Goal: Task Accomplishment & Management: Complete application form

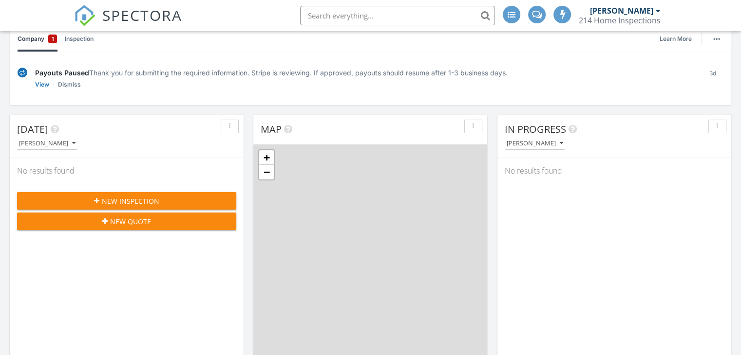
scroll to position [97, 0]
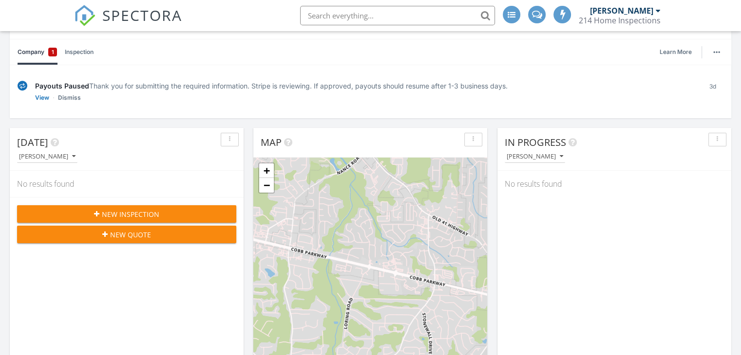
click at [144, 211] on span "New Inspection" at bounding box center [130, 214] width 57 height 10
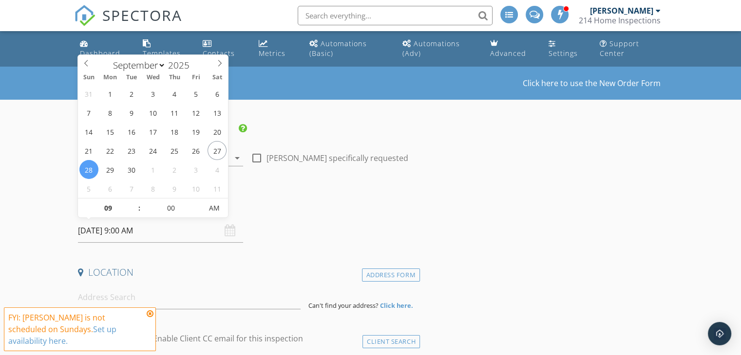
click at [158, 231] on input "09/28/2025 9:00 AM" at bounding box center [160, 231] width 165 height 24
type input "09/29/2025 9:00 AM"
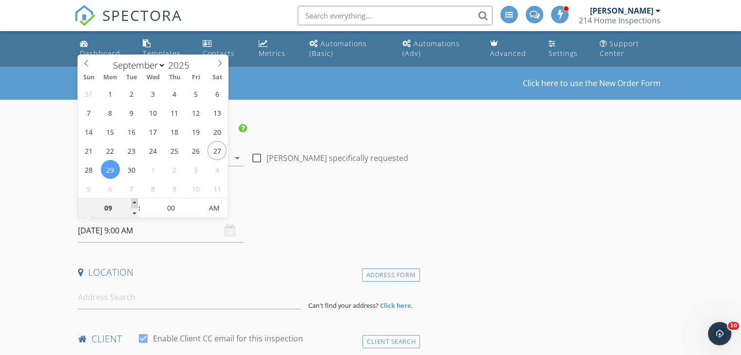
type input "10"
type input "09/29/2025 10:00 AM"
click at [133, 201] on span at bounding box center [134, 204] width 7 height 10
type input "11"
type input "09/29/2025 11:00 AM"
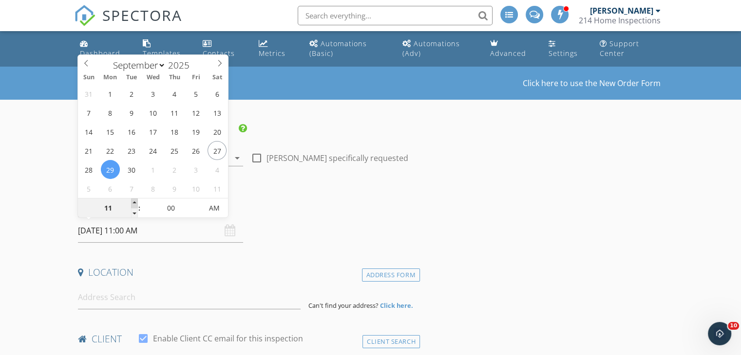
click at [133, 201] on span at bounding box center [134, 204] width 7 height 10
type input "12"
type input "09/29/2025 12:00 PM"
click at [133, 201] on span at bounding box center [134, 204] width 7 height 10
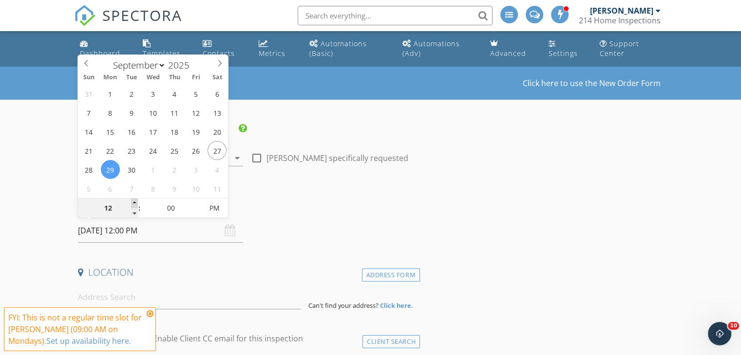
type input "01"
type input "[DATE] 1:00 PM"
click at [133, 201] on span at bounding box center [134, 204] width 7 height 10
click at [284, 224] on div "Date/Time 09/29/2025 1:00 PM" at bounding box center [247, 221] width 346 height 43
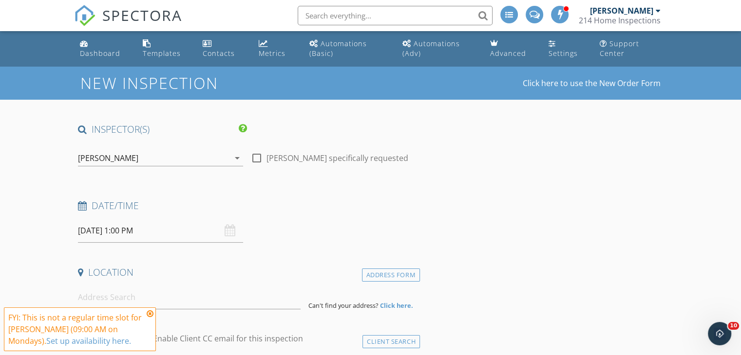
scroll to position [97, 0]
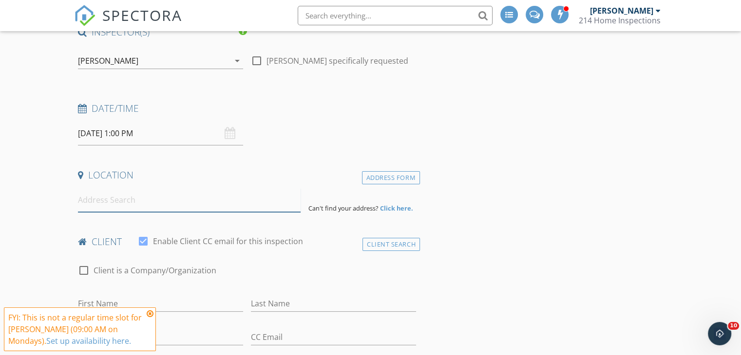
click at [159, 201] on input at bounding box center [189, 200] width 223 height 24
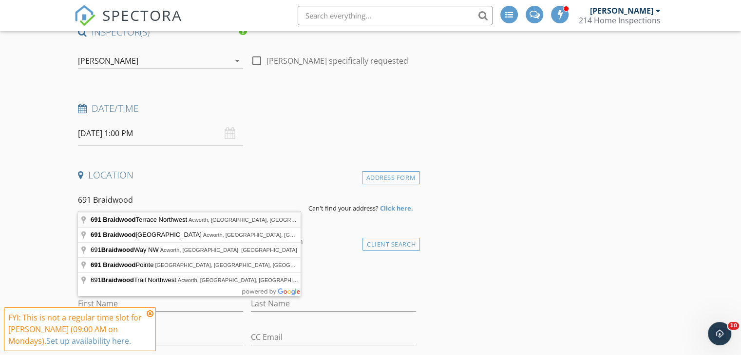
type input "691 Braidwood Terrace Northwest, Acworth, GA, USA"
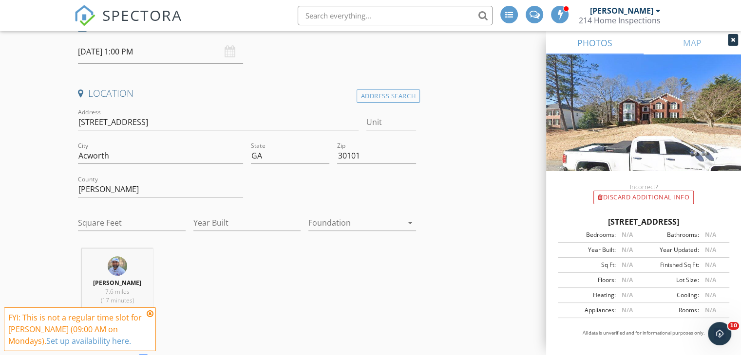
scroll to position [195, 0]
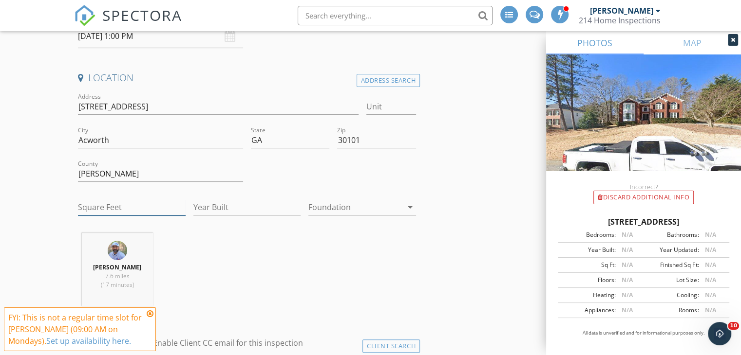
click at [133, 205] on input "Square Feet" at bounding box center [132, 208] width 108 height 16
type input "4515"
click at [216, 202] on input "Year Built" at bounding box center [247, 208] width 108 height 16
type input "1994"
click at [360, 201] on div at bounding box center [355, 208] width 94 height 16
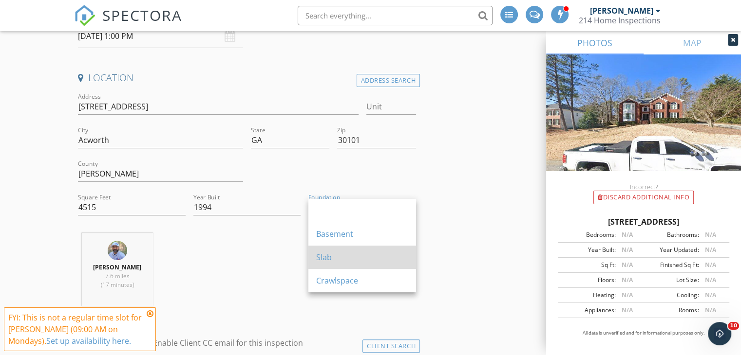
click at [339, 253] on div "Slab" at bounding box center [362, 258] width 92 height 12
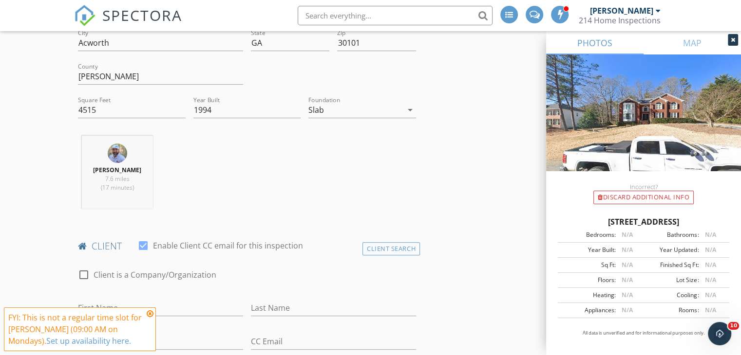
scroll to position [390, 0]
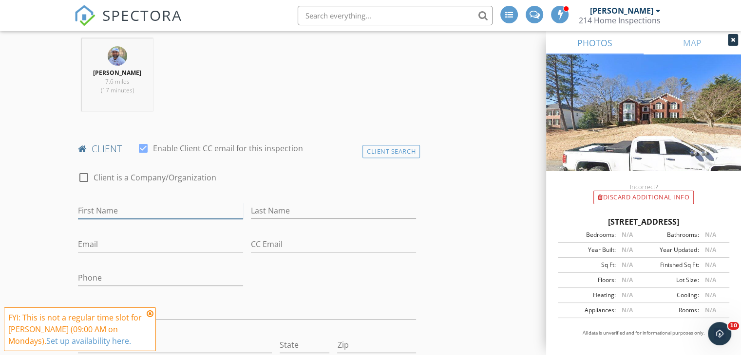
click at [171, 216] on input "First Name" at bounding box center [160, 211] width 165 height 16
type input "[PERSON_NAME]"
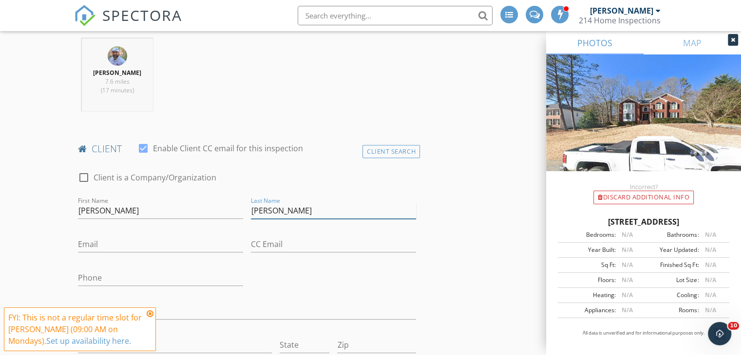
type input "[PERSON_NAME]"
type input "[EMAIL_ADDRESS][DOMAIN_NAME]"
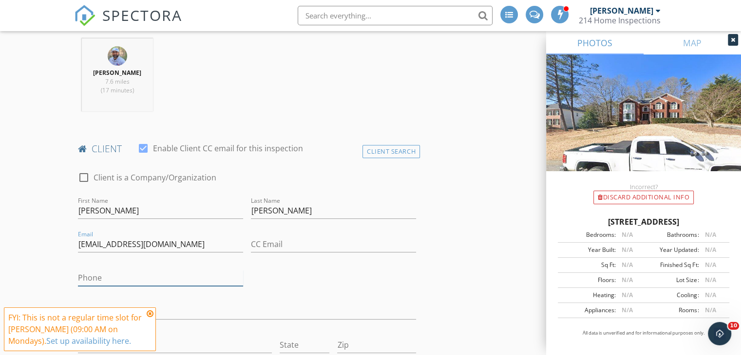
click at [140, 277] on input "Phone" at bounding box center [160, 278] width 165 height 16
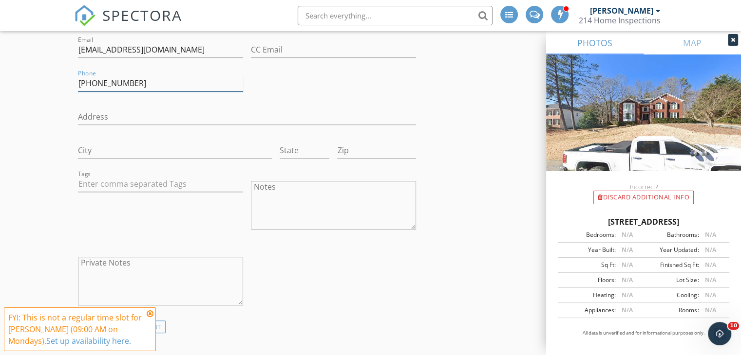
scroll to position [682, 0]
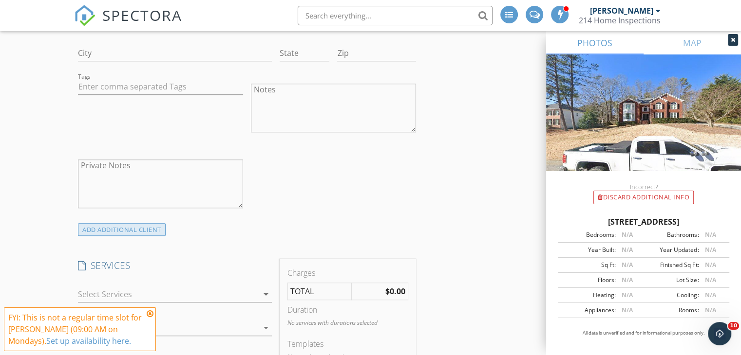
type input "[PHONE_NUMBER]"
click at [117, 230] on div "ADD ADDITIONAL client" at bounding box center [122, 230] width 88 height 13
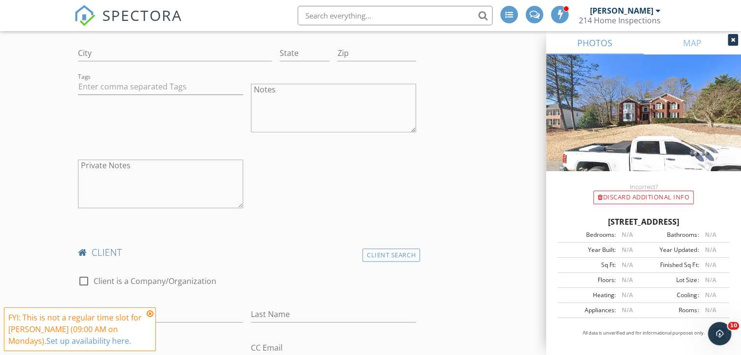
scroll to position [779, 0]
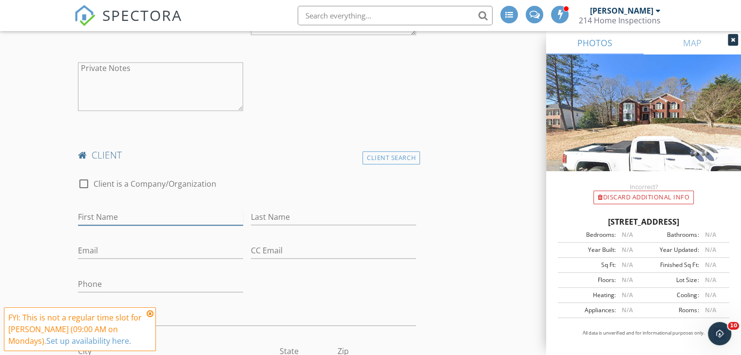
click at [170, 219] on input "First Name" at bounding box center [160, 217] width 165 height 16
type input "[PERSON_NAME]"
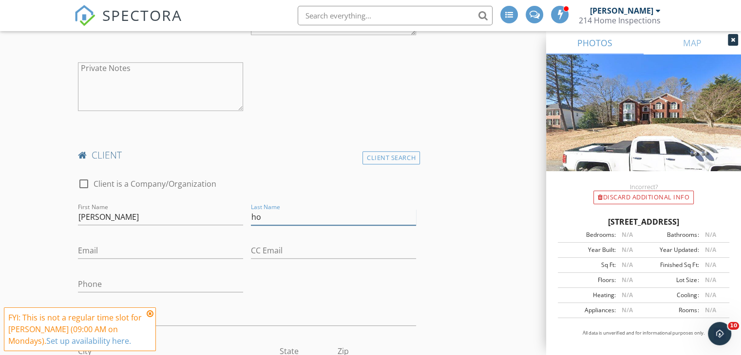
type input "h"
type input "[PERSON_NAME]"
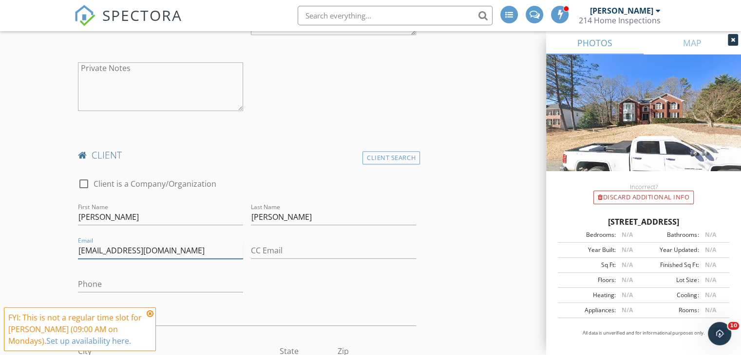
type input "[EMAIL_ADDRESS][DOMAIN_NAME]"
type input "[PHONE_NUMBER]"
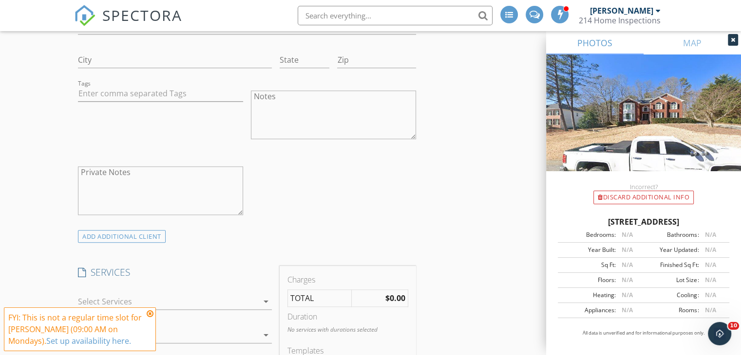
scroll to position [1071, 0]
click at [362, 201] on div "check_box_outline_blank Client is a Company/Organization First Name Emma Last N…" at bounding box center [247, 52] width 346 height 353
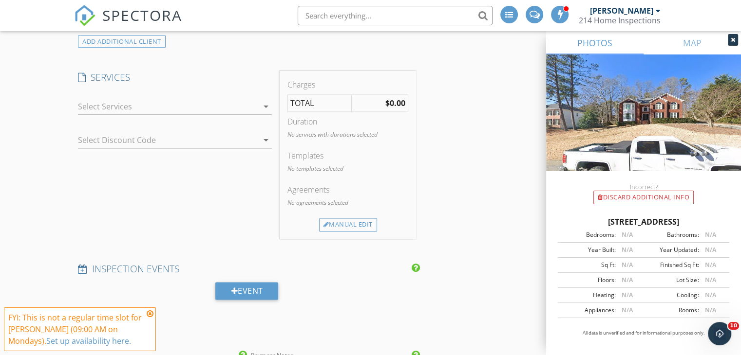
click at [265, 110] on icon "arrow_drop_down" at bounding box center [266, 107] width 12 height 12
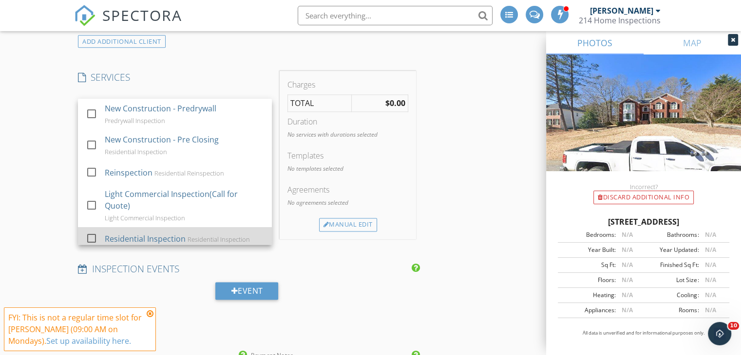
click at [122, 233] on div "Residential Inspection" at bounding box center [145, 239] width 81 height 12
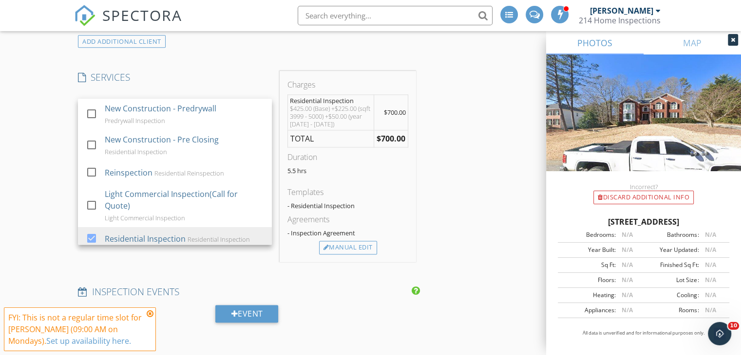
click at [446, 191] on div "INSPECTOR(S) check_box Vincent Lamache PRIMARY Vincent Lamache arrow_drop_down …" at bounding box center [370, 25] width 593 height 2337
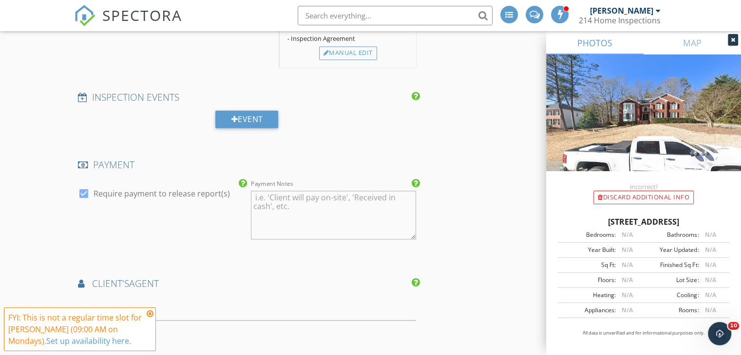
scroll to position [1656, 0]
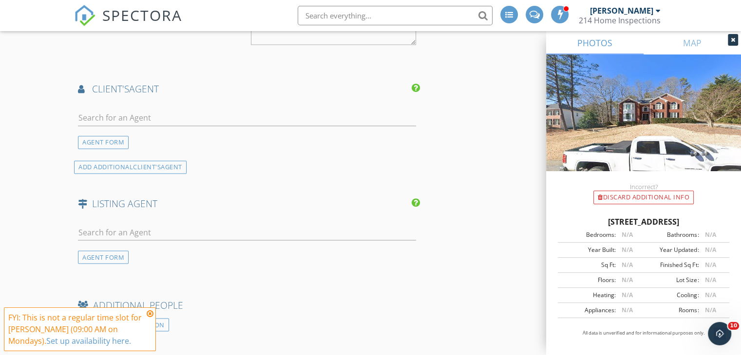
click at [151, 124] on div at bounding box center [247, 123] width 338 height 26
click at [152, 119] on input "text" at bounding box center [247, 118] width 338 height 16
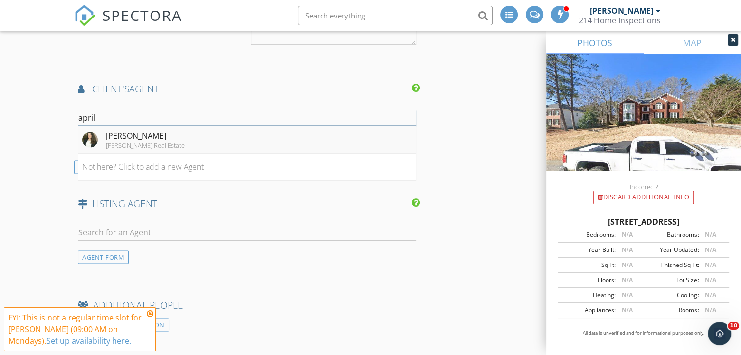
type input "april"
click at [142, 134] on div "[PERSON_NAME]" at bounding box center [145, 136] width 79 height 12
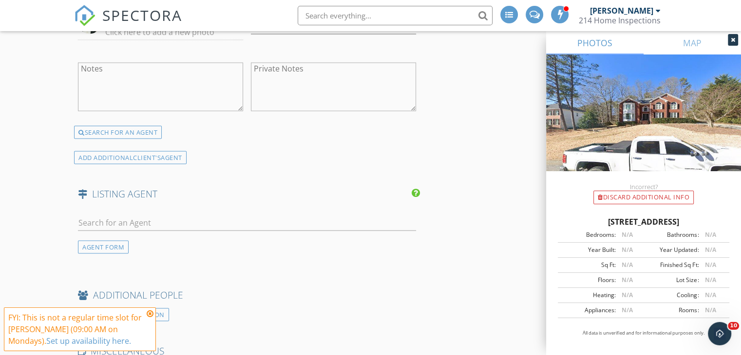
scroll to position [1948, 0]
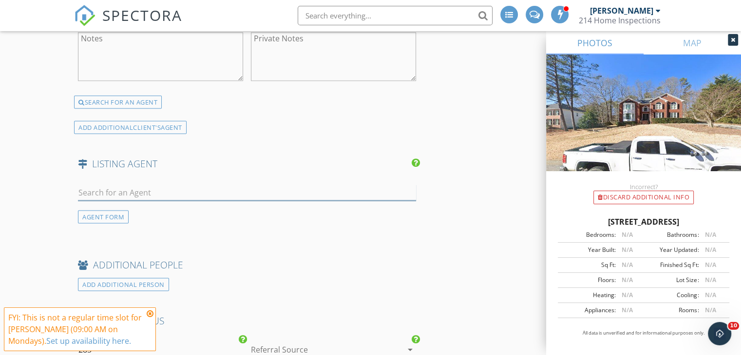
click at [167, 195] on input "text" at bounding box center [247, 193] width 338 height 16
type input "b"
click at [120, 211] on div "AGENT FORM" at bounding box center [103, 217] width 51 height 13
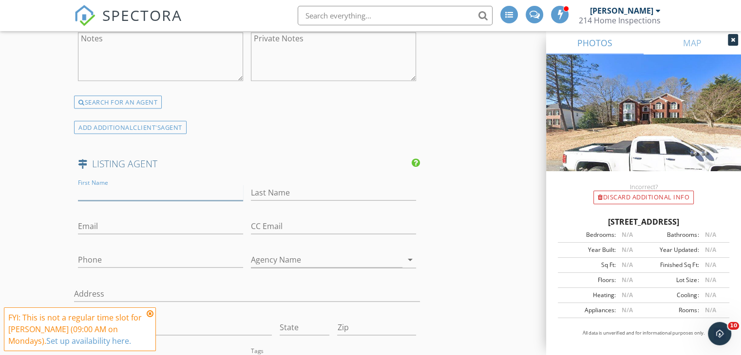
click at [171, 189] on input "First Name" at bounding box center [160, 193] width 165 height 16
type input "Stephanie"
type input "Swofford"
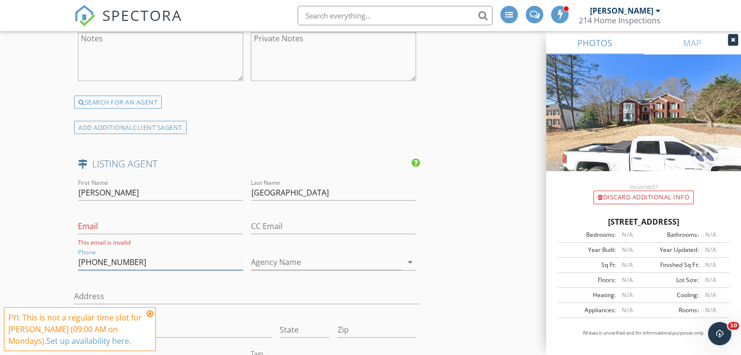
type input "[PHONE_NUMBER]"
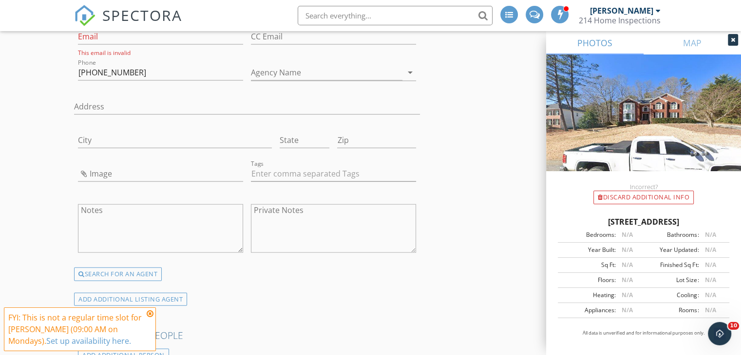
scroll to position [2143, 0]
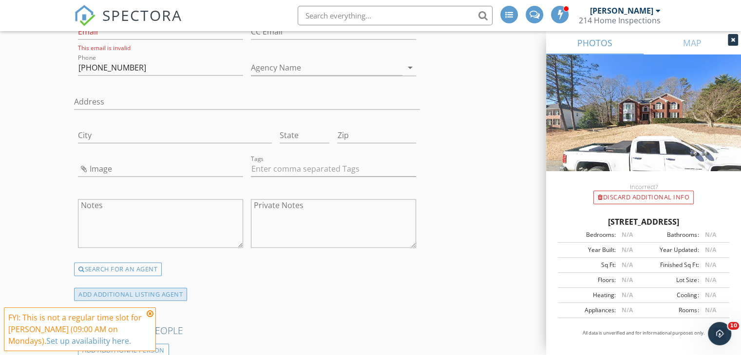
click at [160, 289] on div "ADD ADDITIONAL LISTING AGENT" at bounding box center [130, 294] width 113 height 13
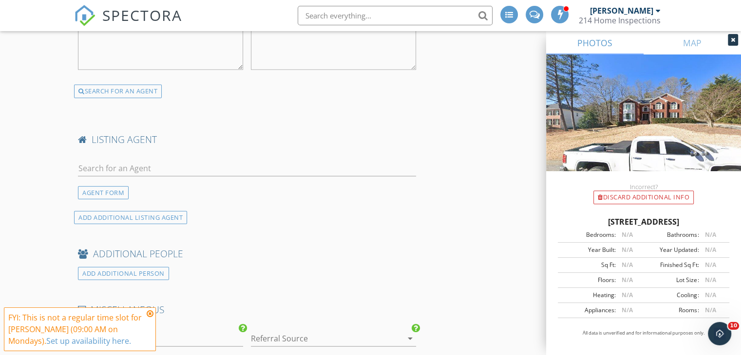
scroll to position [2337, 0]
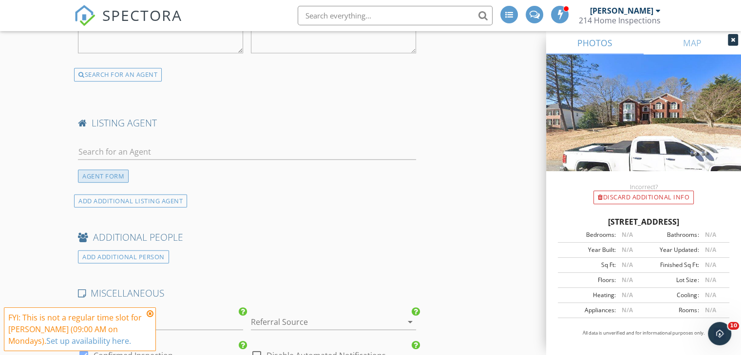
click at [125, 171] on div "AGENT FORM" at bounding box center [103, 176] width 51 height 13
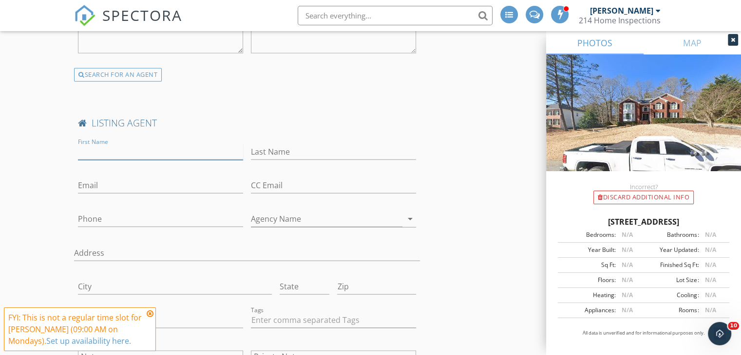
click at [134, 146] on input "First Name" at bounding box center [160, 152] width 165 height 16
type input "[PERSON_NAME]"
type input "Botranger"
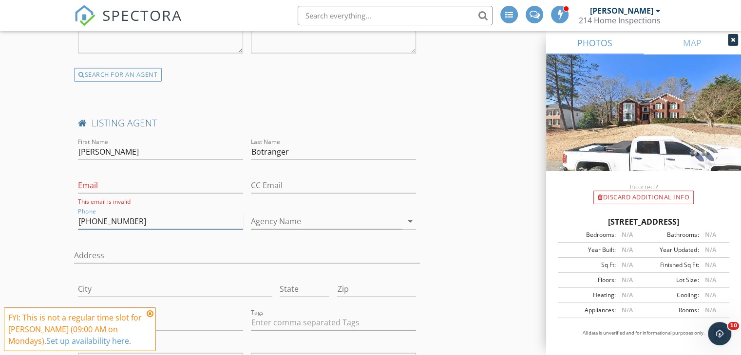
type input "[PHONE_NUMBER]"
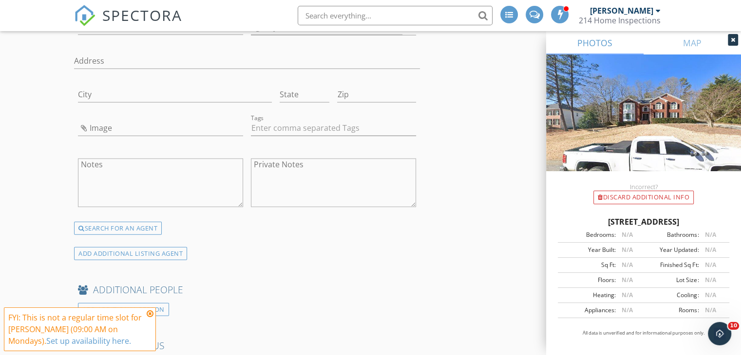
scroll to position [2630, 0]
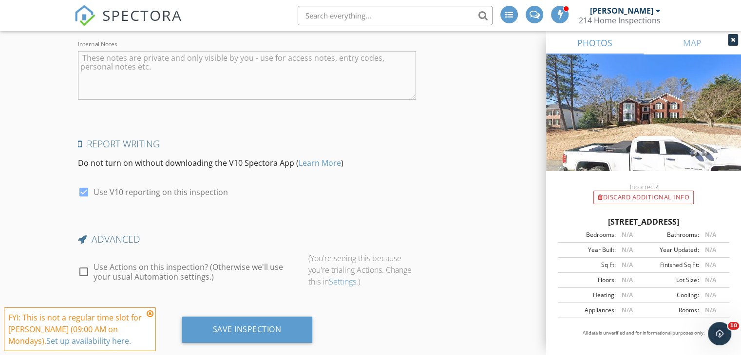
scroll to position [2980, 0]
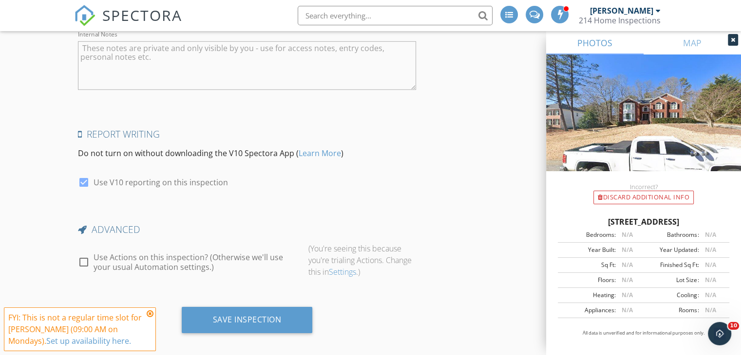
click at [79, 254] on div at bounding box center [83, 262] width 17 height 17
checkbox input "true"
click at [149, 316] on icon at bounding box center [150, 314] width 7 height 8
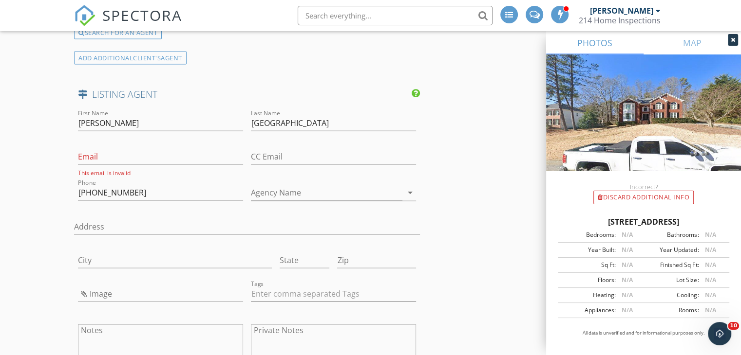
scroll to position [2006, 0]
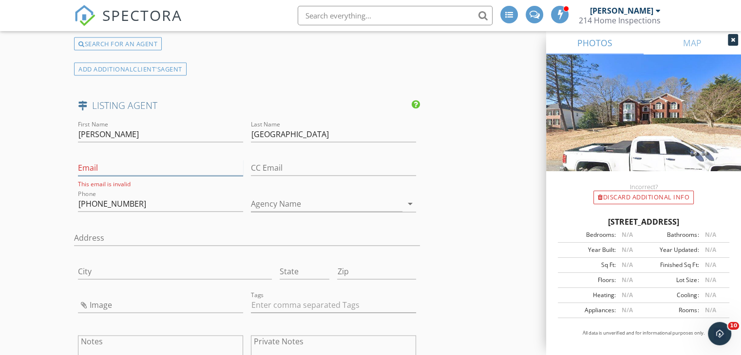
click at [156, 166] on input "Email" at bounding box center [160, 168] width 165 height 16
type input "[EMAIL_ADDRESS][DOMAIN_NAME]"
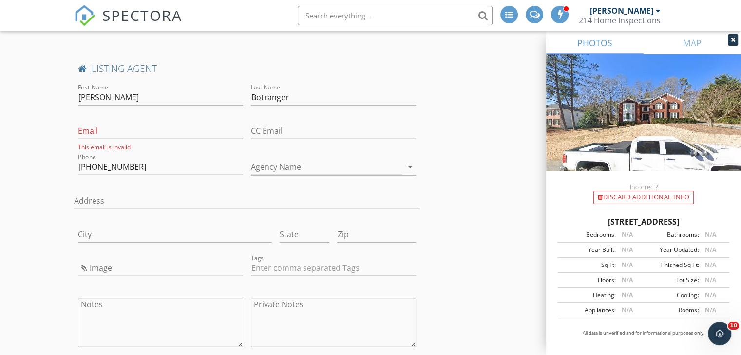
scroll to position [2396, 0]
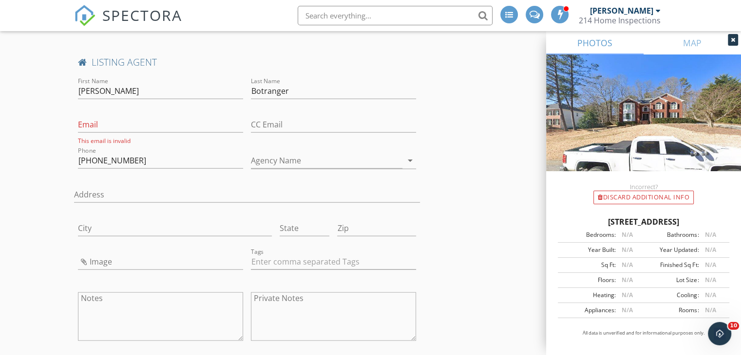
click at [410, 155] on icon "arrow_drop_down" at bounding box center [410, 161] width 12 height 12
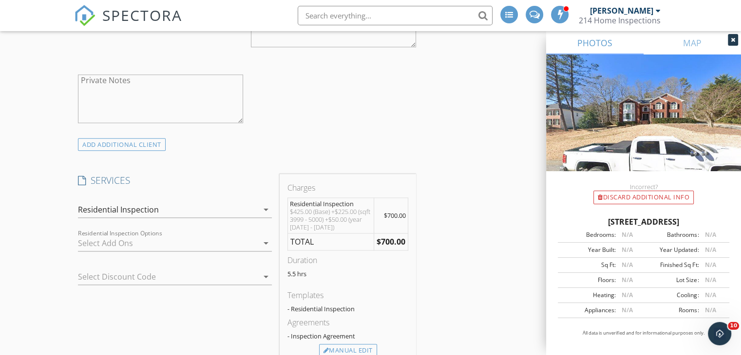
scroll to position [1169, 0]
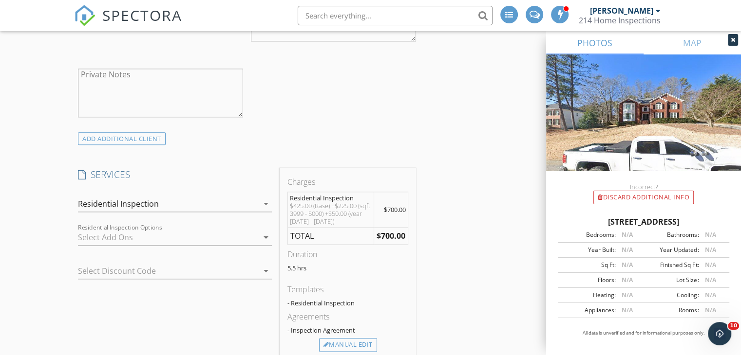
click at [267, 237] on icon "arrow_drop_down" at bounding box center [266, 238] width 12 height 12
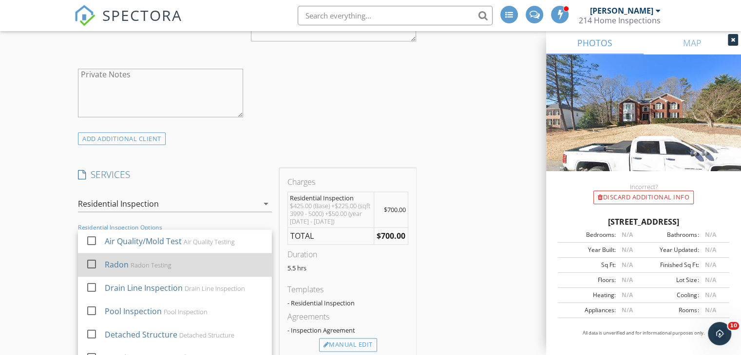
click at [114, 261] on div "Radon" at bounding box center [117, 265] width 24 height 12
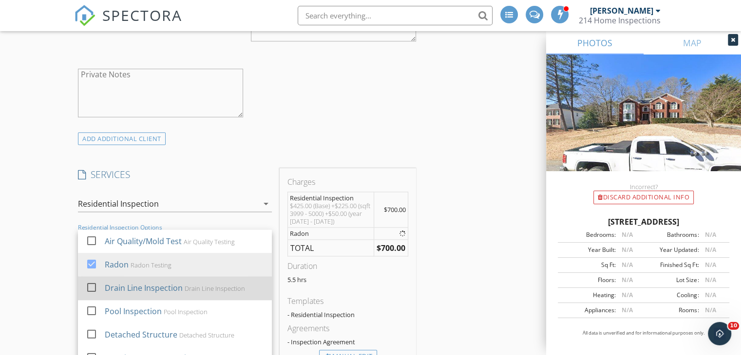
click at [114, 285] on div "Drain Line Inspection" at bounding box center [144, 288] width 78 height 12
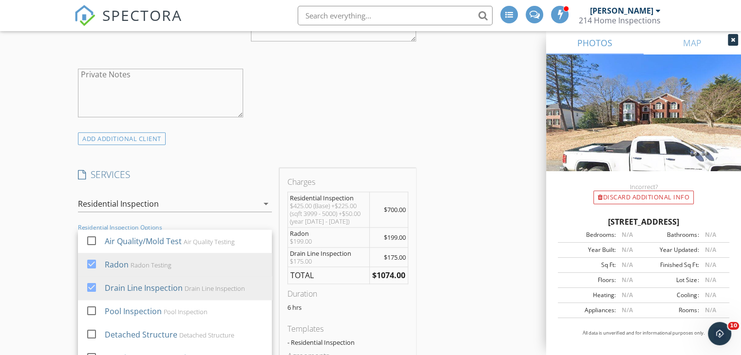
scroll to position [1266, 0]
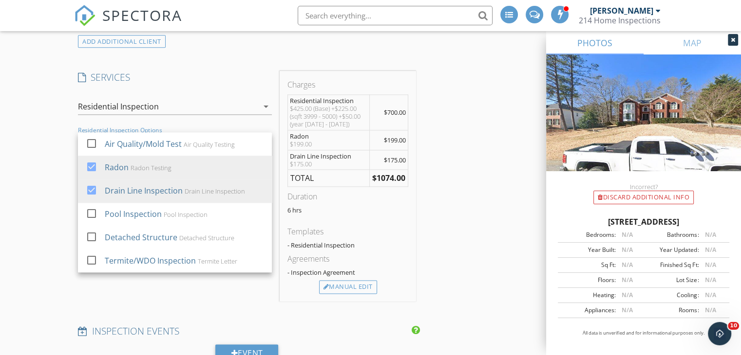
click at [229, 282] on div "SERVICES check_box_outline_blank New Construction - Predrywall Predrywall Inspe…" at bounding box center [175, 186] width 202 height 230
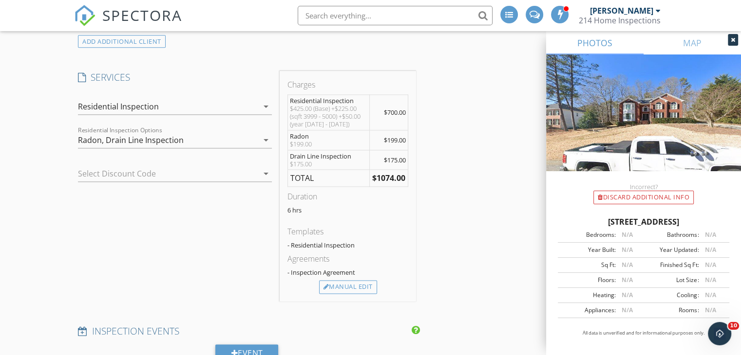
click at [268, 174] on icon "arrow_drop_down" at bounding box center [266, 174] width 12 height 12
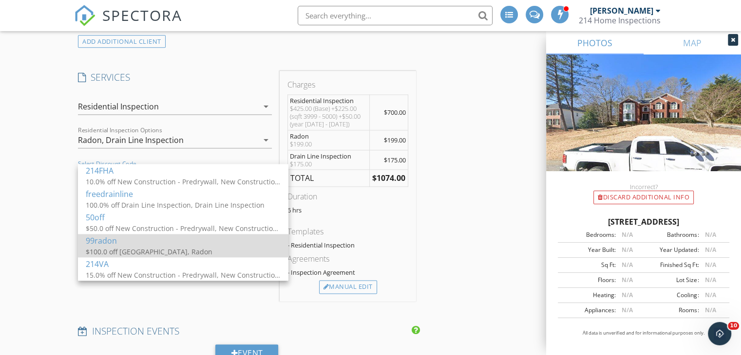
click at [110, 247] on div "$100.0 off Radon, Radon" at bounding box center [183, 252] width 195 height 10
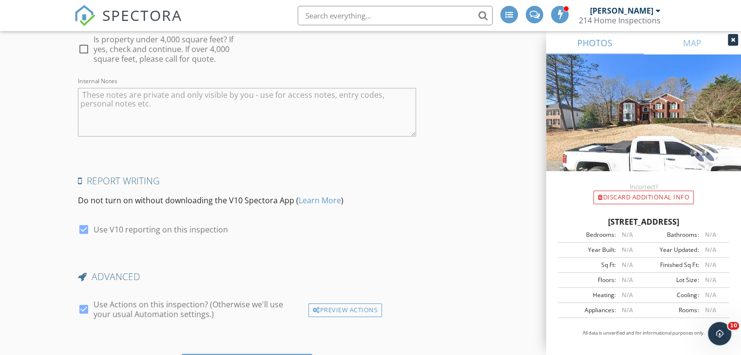
scroll to position [3026, 0]
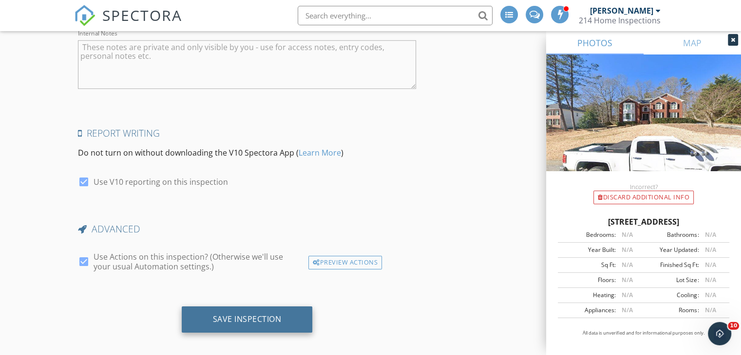
click at [264, 315] on div "Save Inspection" at bounding box center [247, 320] width 69 height 10
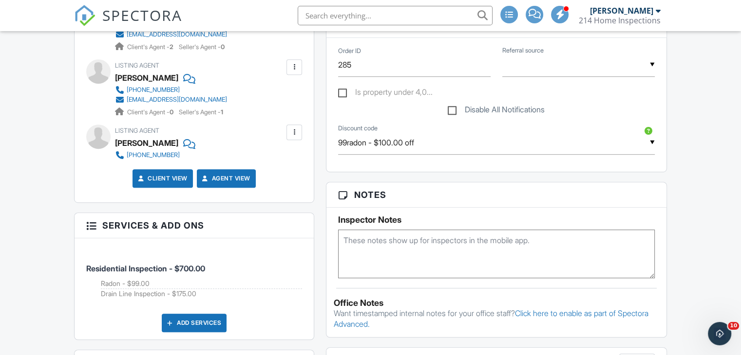
scroll to position [480, 0]
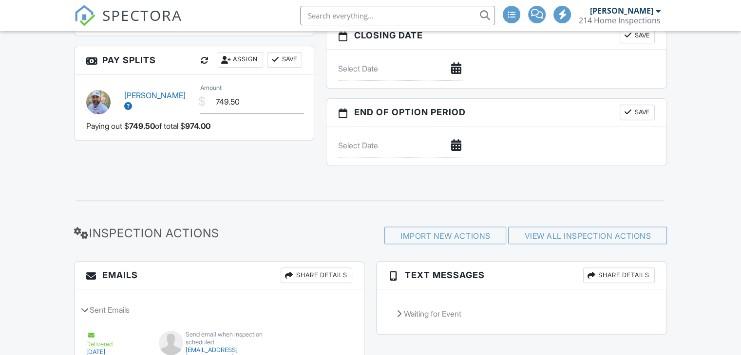
scroll to position [1075, 0]
